Goal: Transaction & Acquisition: Obtain resource

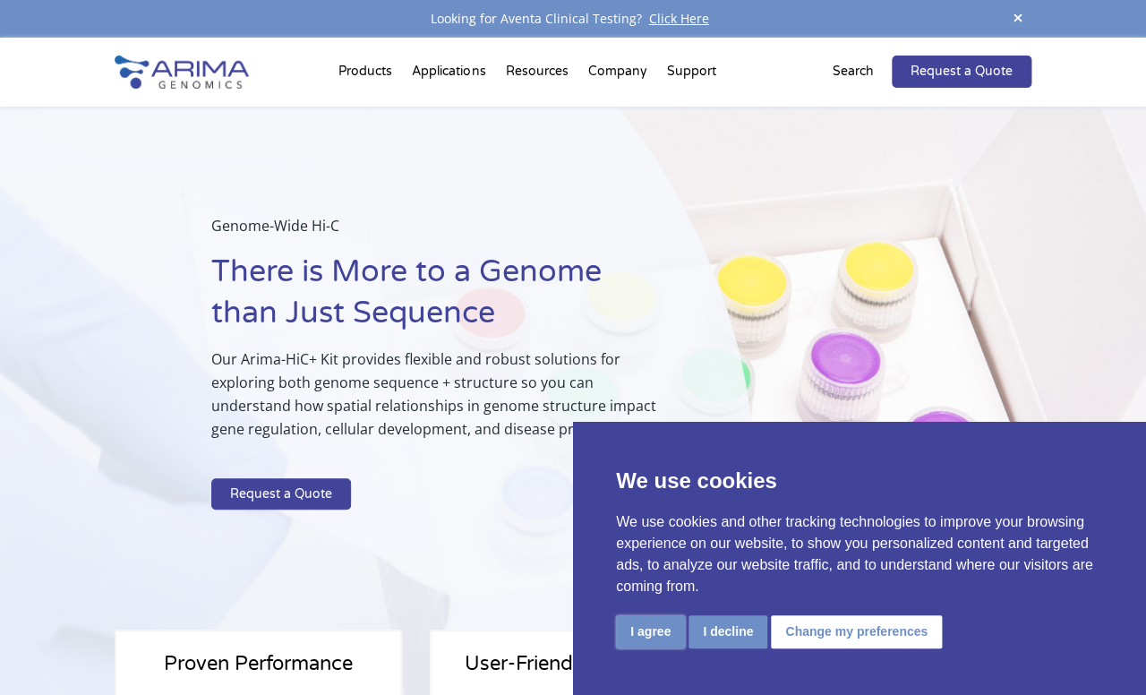
click at [639, 631] on button "I agree" at bounding box center [650, 631] width 69 height 33
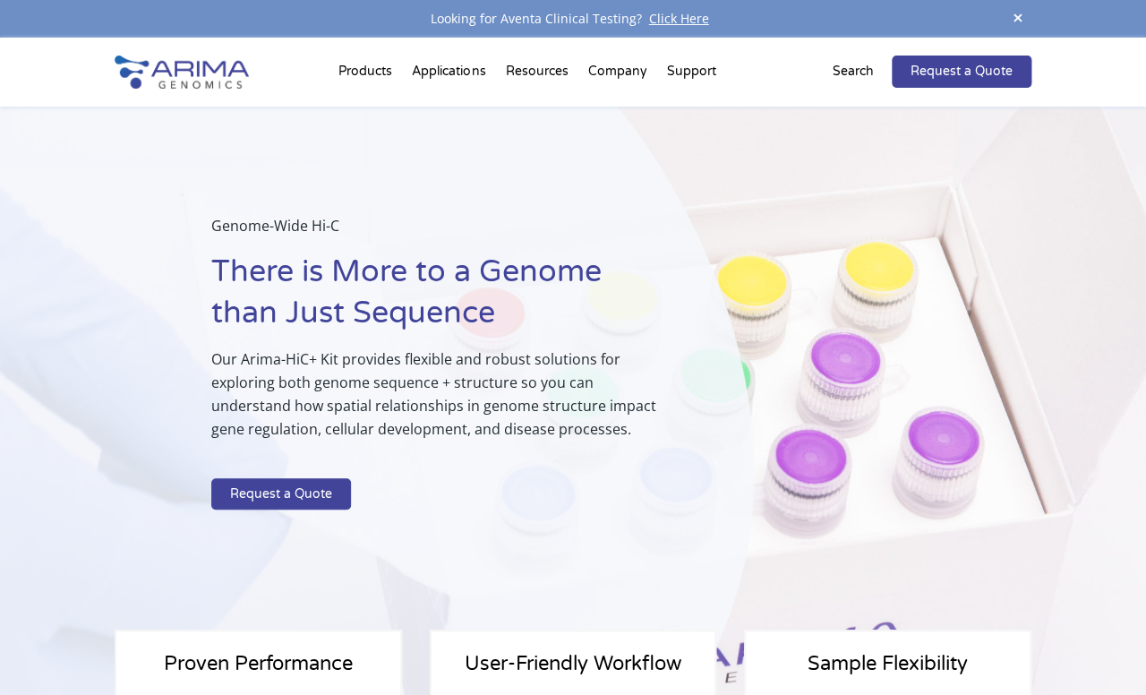
click at [807, 331] on div "Genome-Wide Hi-C There is More to a Genome than Just Sequence Our Arima-HiC+ Ki…" at bounding box center [421, 402] width 843 height 590
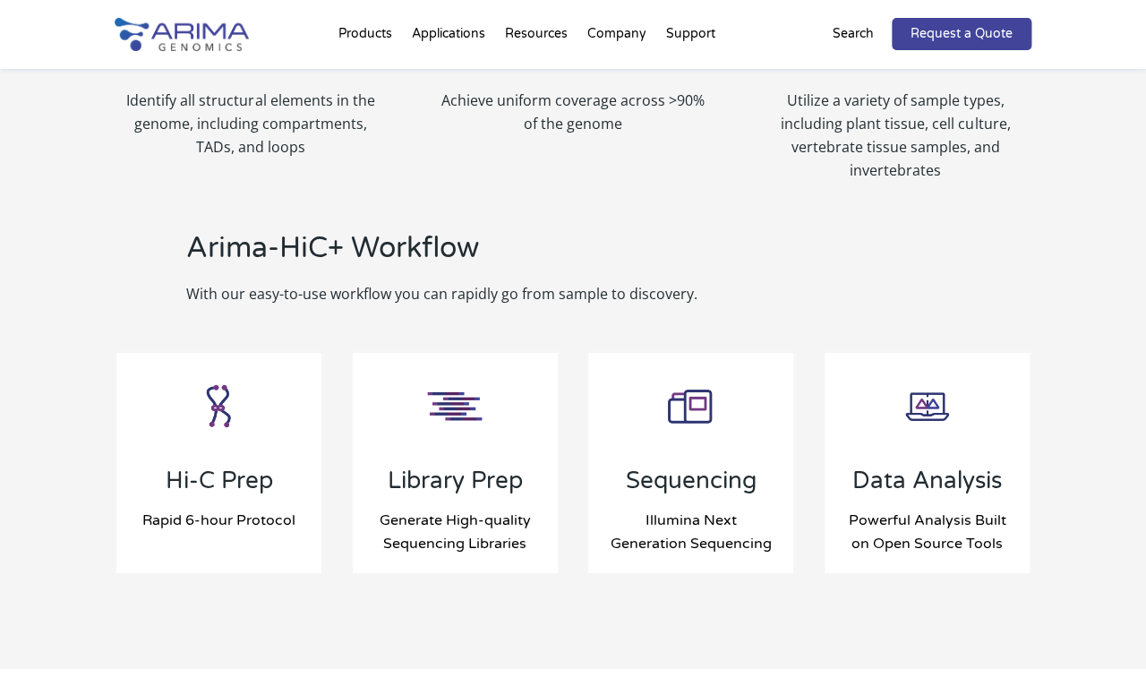
scroll to position [1761, 0]
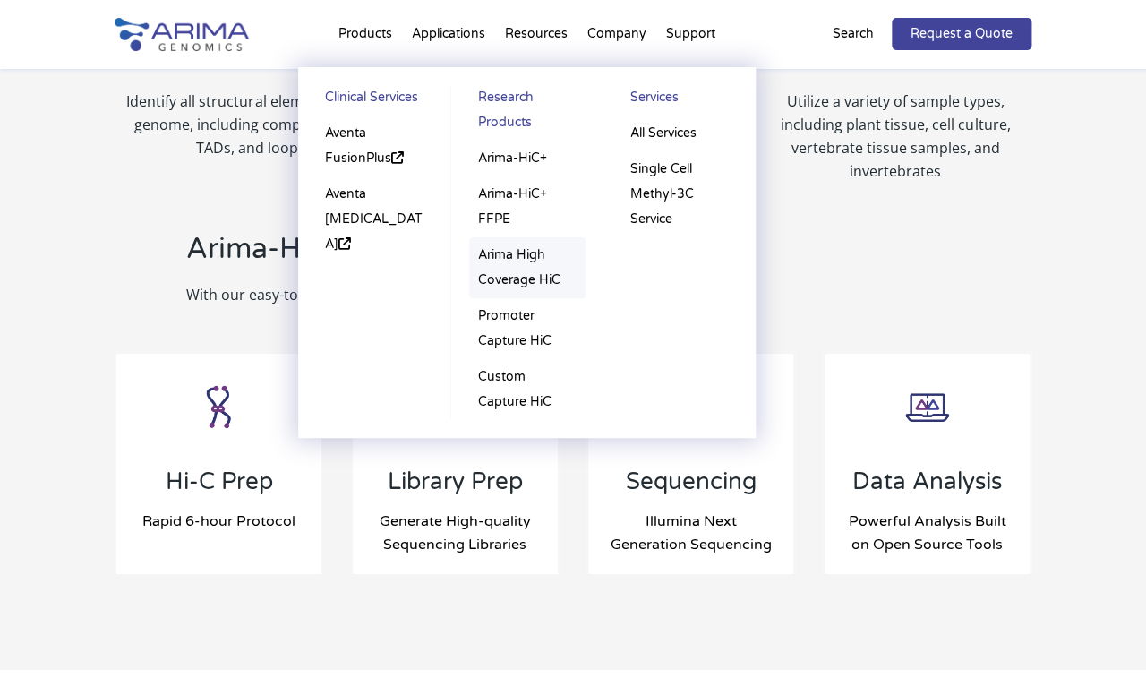
click at [516, 270] on link "Arima High Coverage HiC" at bounding box center [527, 267] width 116 height 61
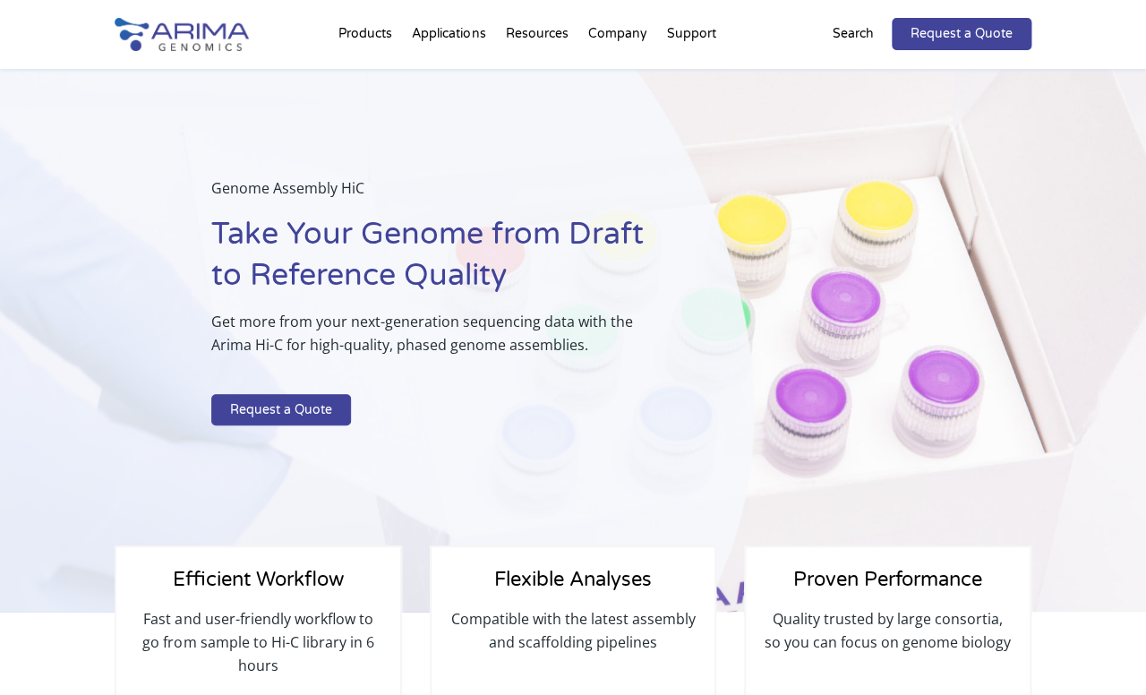
click at [524, 363] on p "Get more from your next-generation sequencing data with the Arima Hi-C for high…" at bounding box center [438, 340] width 454 height 61
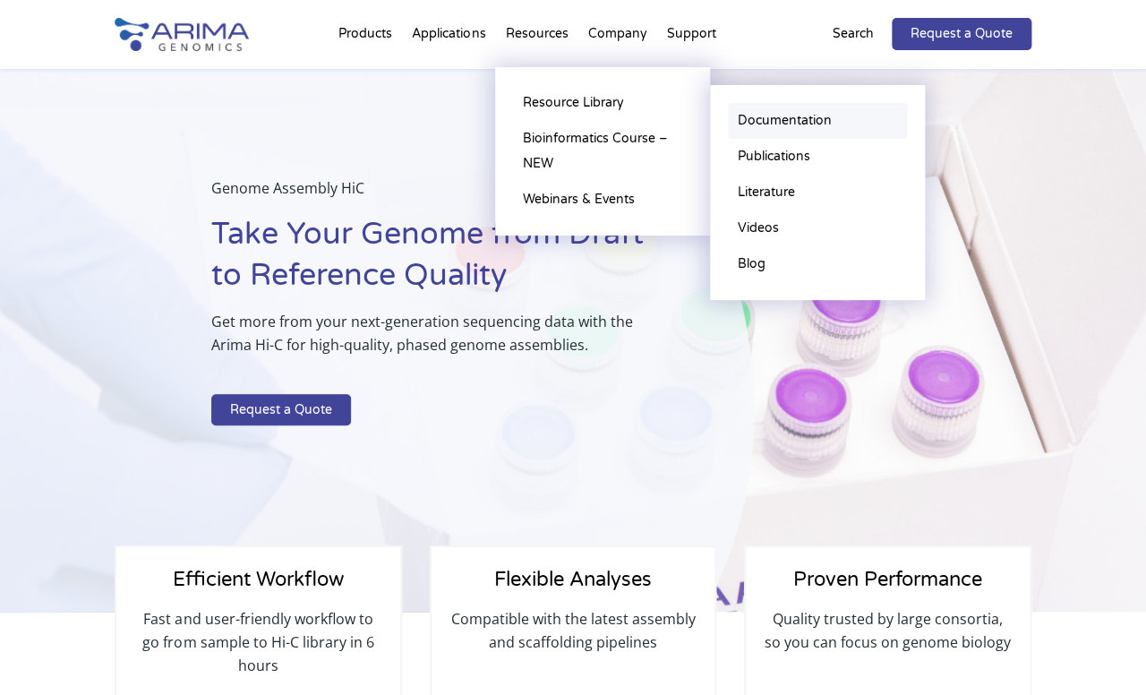
click at [790, 123] on link "Documentation" at bounding box center [817, 121] width 179 height 36
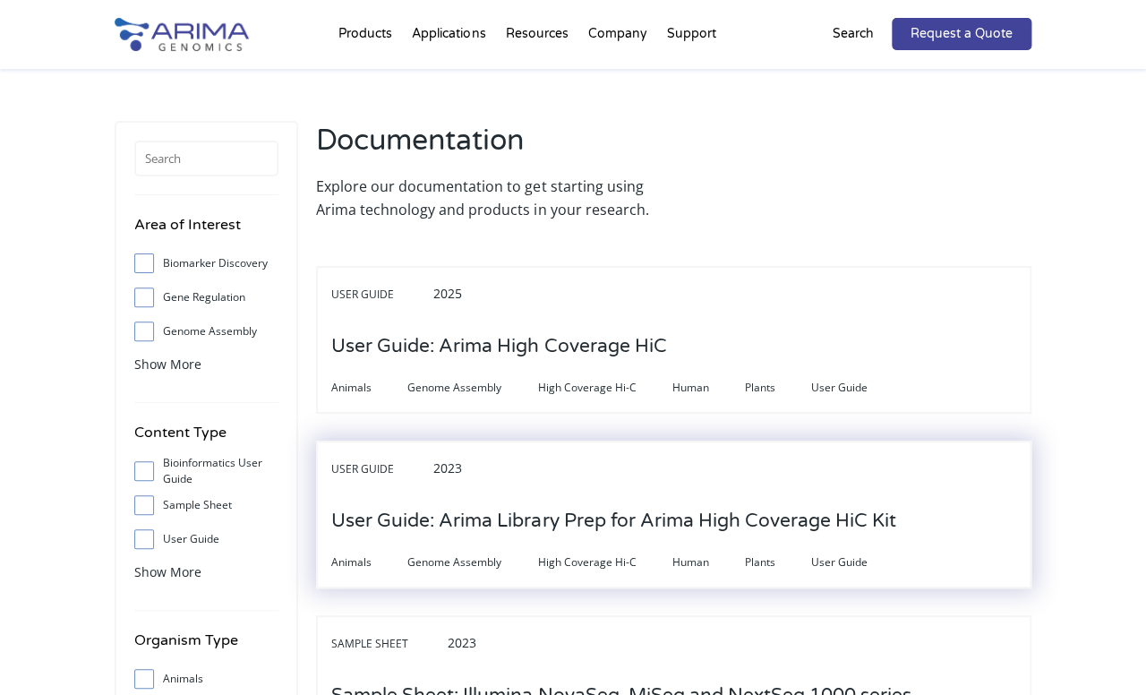
click at [418, 517] on h3 "User Guide: Arima Library Prep for Arima High Coverage HiC Kit" at bounding box center [613, 520] width 564 height 55
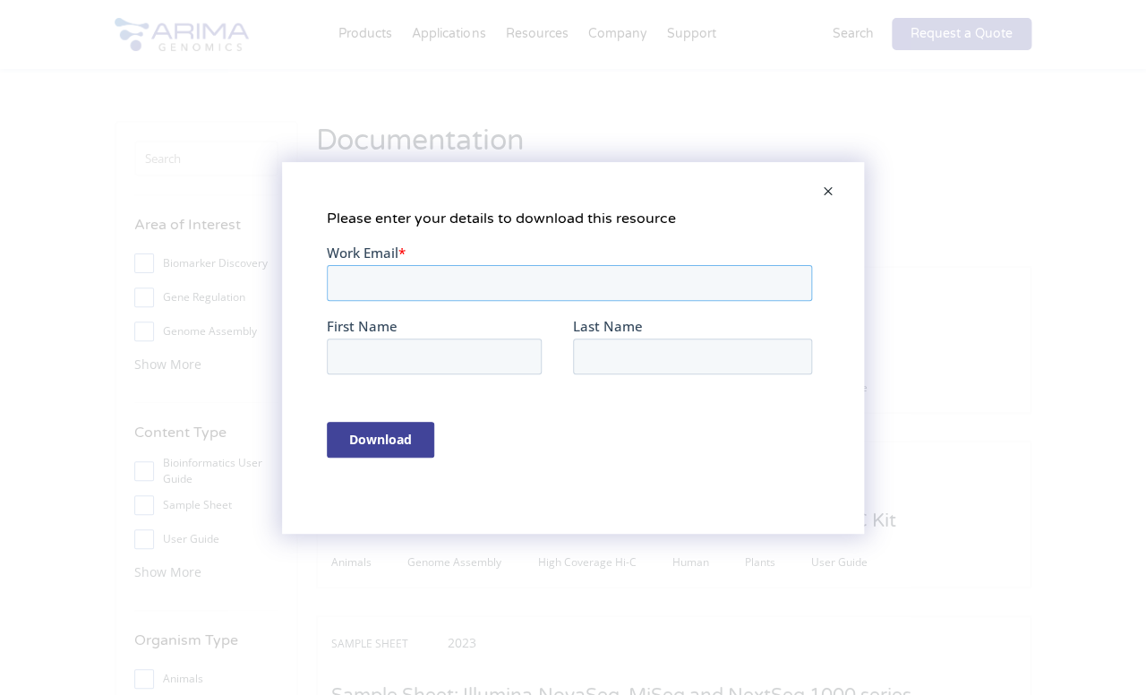
click at [347, 284] on input "Work Email *" at bounding box center [569, 282] width 485 height 36
type input "mfullwood@ntu.edu.sg"
type input "Melissa"
type input "Fullwood"
click at [359, 420] on div "Download" at bounding box center [573, 438] width 492 height 66
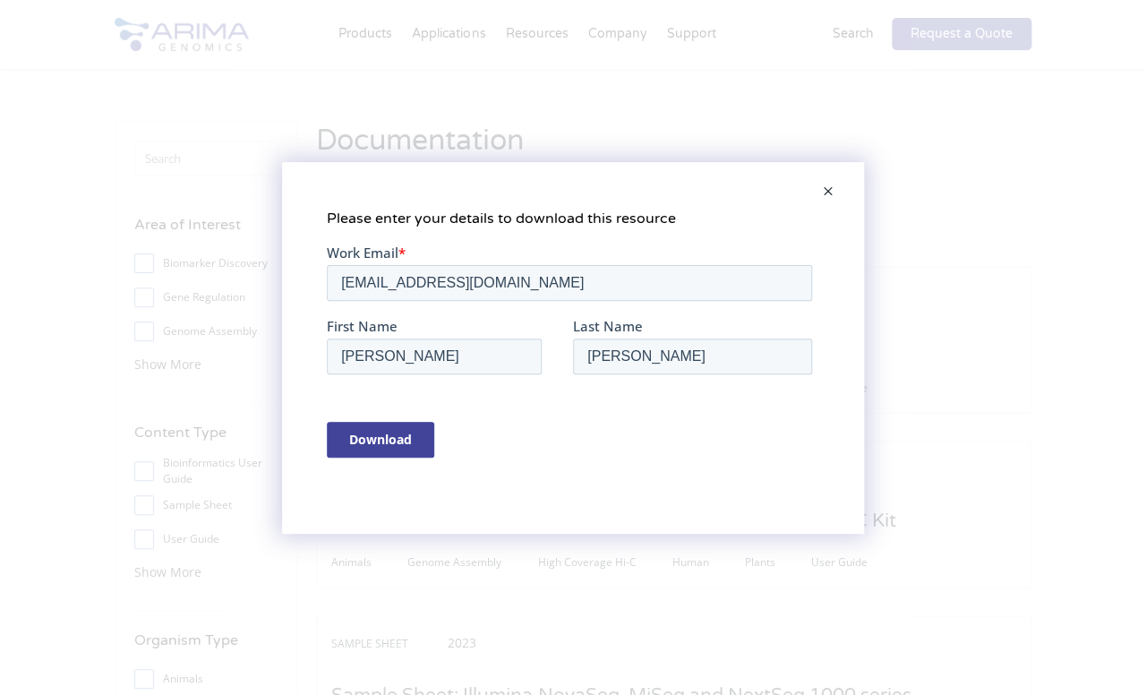
click at [359, 430] on input "Download" at bounding box center [380, 439] width 107 height 36
